Goal: Task Accomplishment & Management: Manage account settings

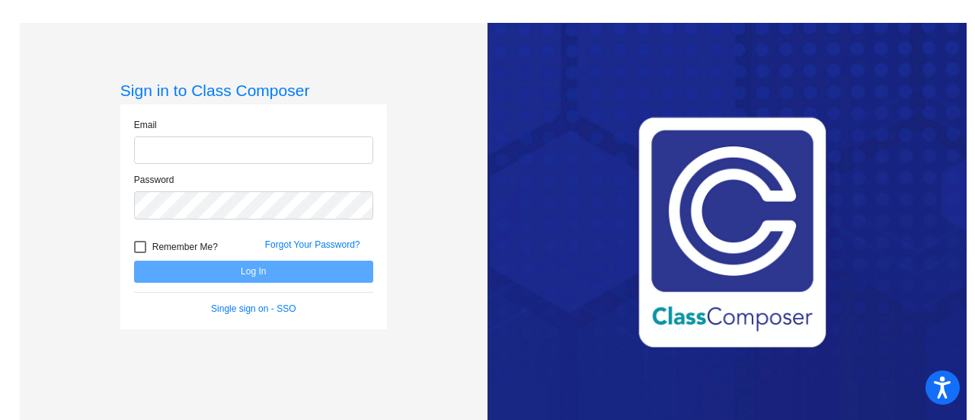
type input "[EMAIL_ADDRESS][DOMAIN_NAME]"
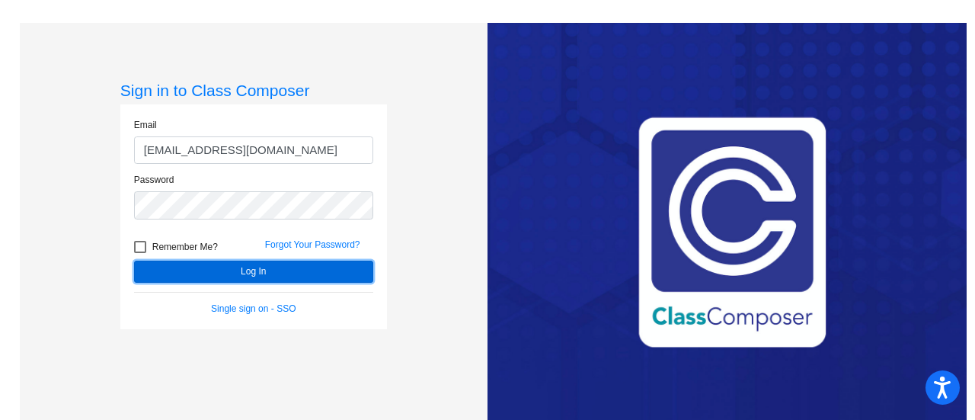
click at [282, 264] on button "Log In" at bounding box center [253, 271] width 239 height 22
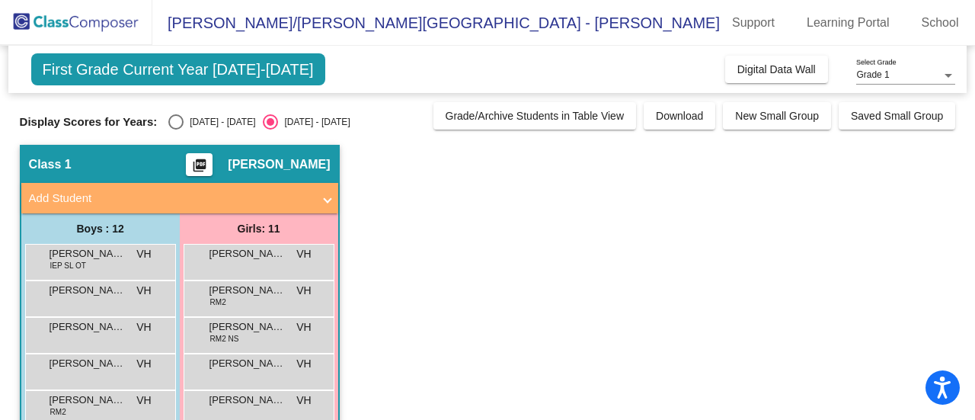
click at [180, 120] on div "Select an option" at bounding box center [175, 121] width 15 height 15
click at [176, 129] on input "[DATE] - [DATE]" at bounding box center [175, 129] width 1 height 1
radio input "true"
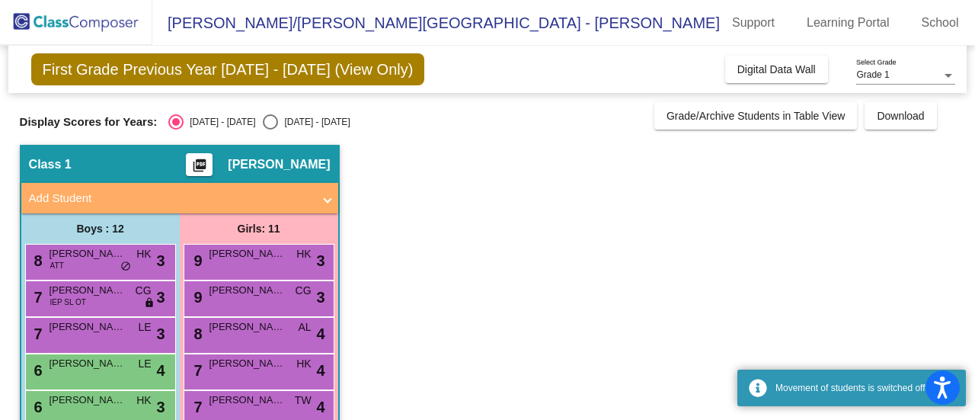
scroll to position [76, 0]
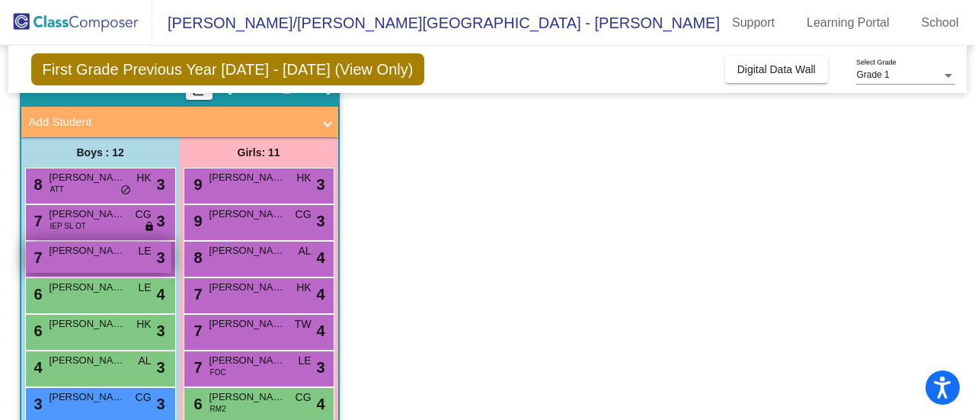
click at [99, 250] on span "[PERSON_NAME]" at bounding box center [87, 250] width 76 height 15
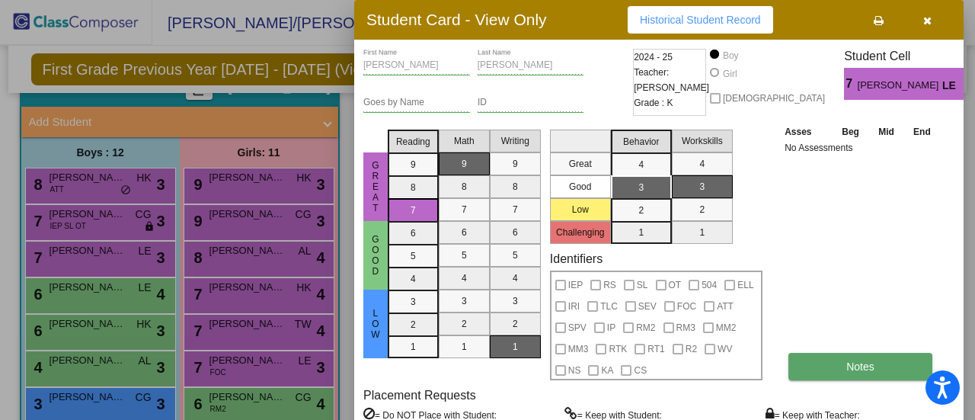
click at [819, 365] on button "Notes" at bounding box center [860, 366] width 144 height 27
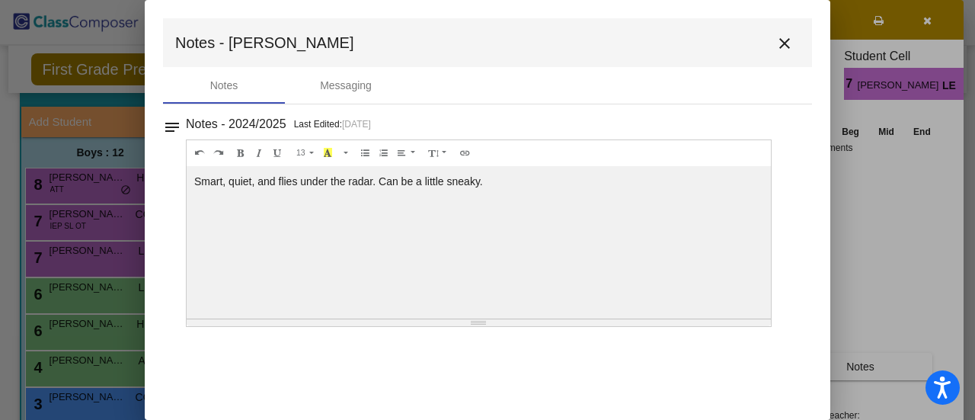
click at [781, 43] on mat-icon "close" at bounding box center [784, 43] width 18 height 18
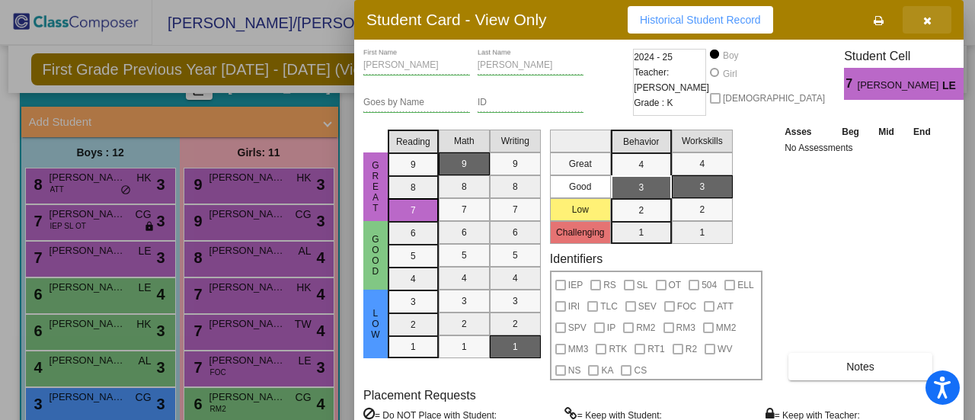
click at [933, 14] on button "button" at bounding box center [926, 19] width 49 height 27
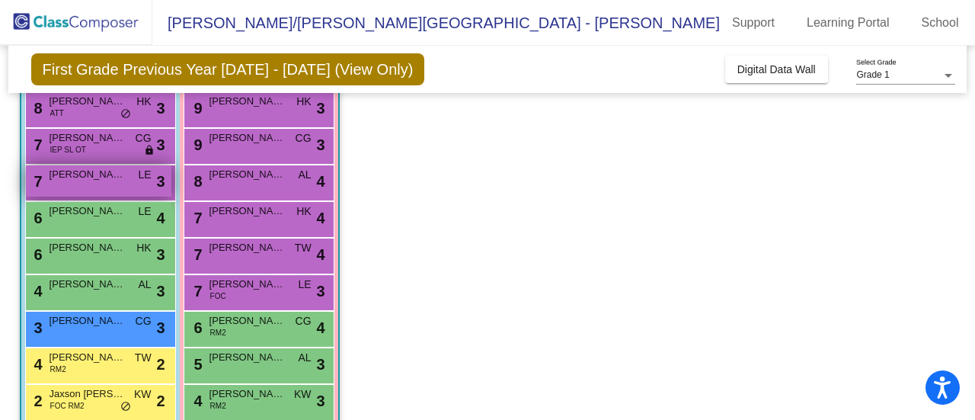
scroll to position [0, 0]
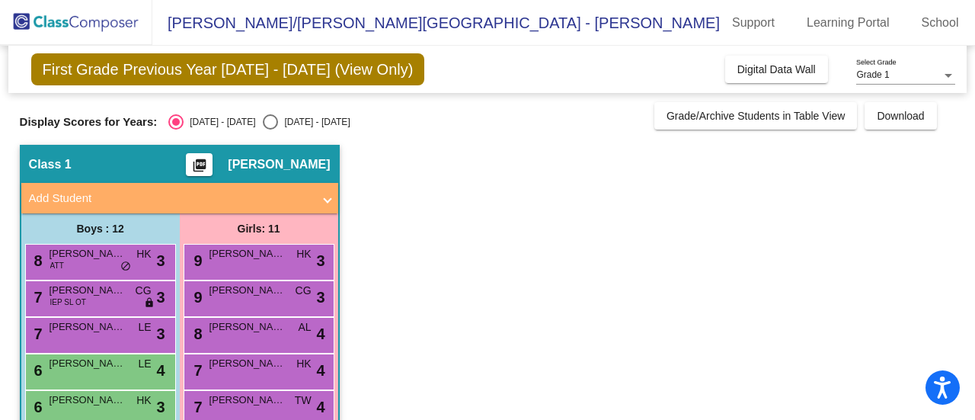
click at [546, 16] on mat-toolbar "[PERSON_NAME]/[PERSON_NAME][GEOGRAPHIC_DATA] - Vanessa Support Learning Portal …" at bounding box center [487, 23] width 975 height 46
